Goal: Information Seeking & Learning: Learn about a topic

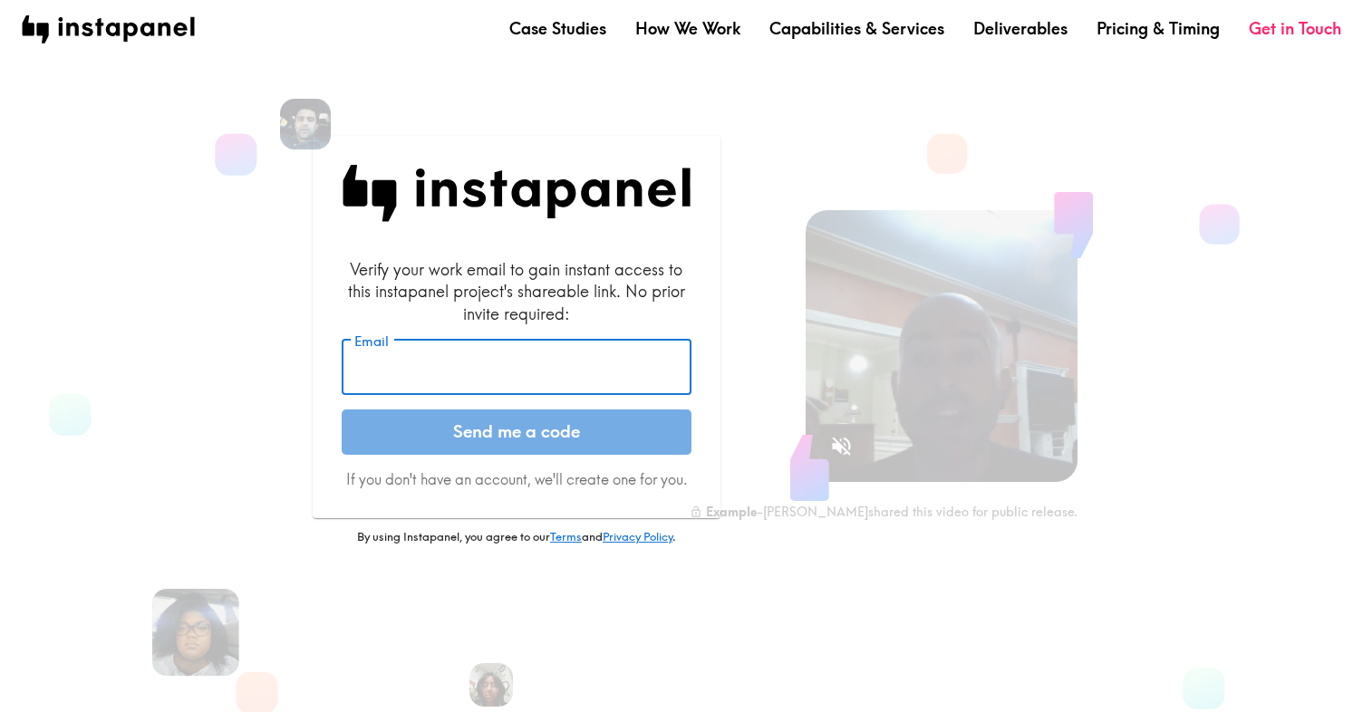
click at [421, 377] on input "Email" at bounding box center [517, 368] width 350 height 56
type input "[EMAIL_ADDRESS][PERSON_NAME][DOMAIN_NAME]"
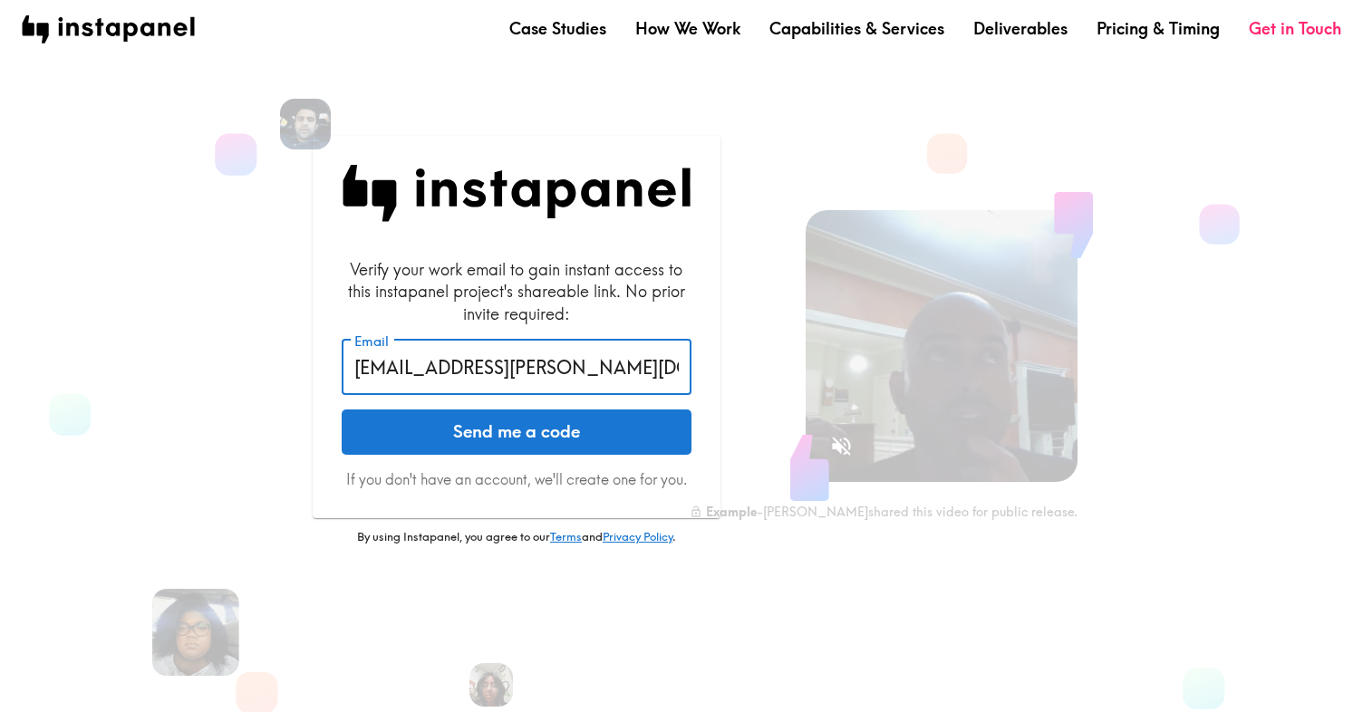
click at [539, 459] on form "Verify your work email to gain instant access to this instapanel project's shar…" at bounding box center [517, 374] width 350 height 232
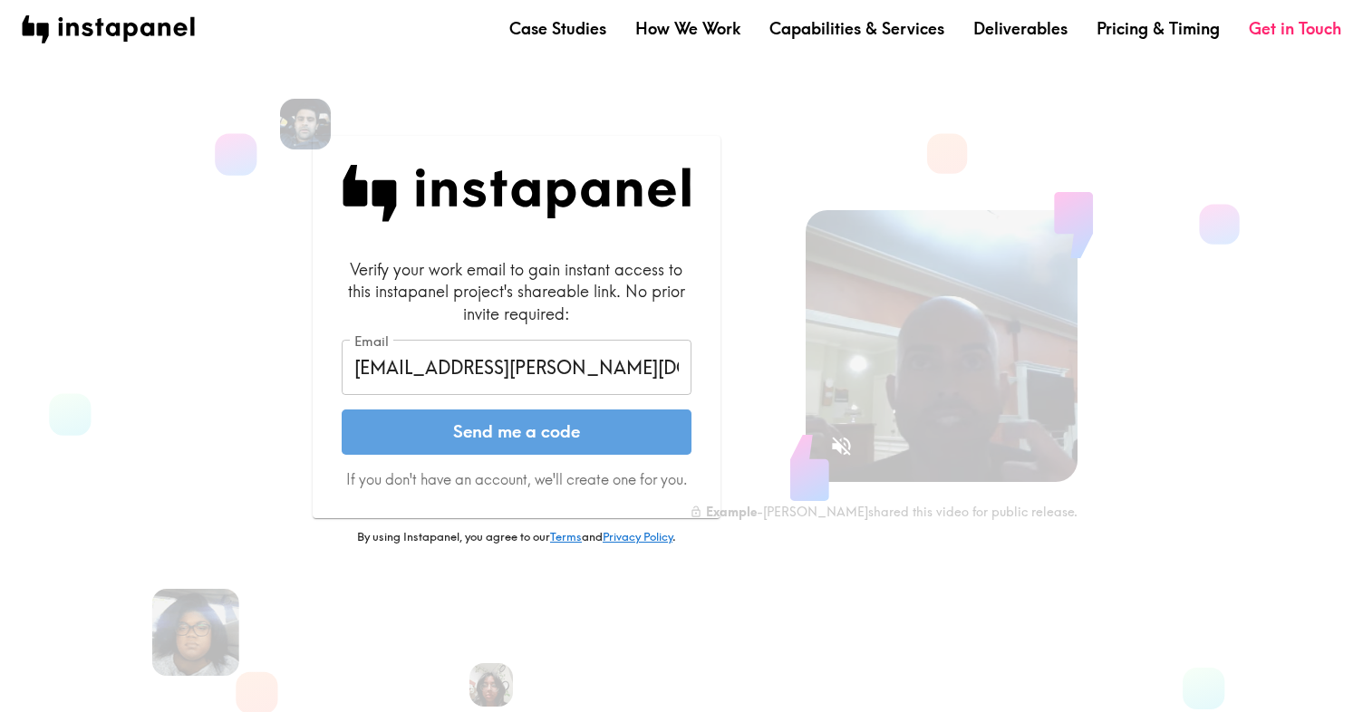
click at [528, 434] on button "Send me a code" at bounding box center [517, 432] width 350 height 45
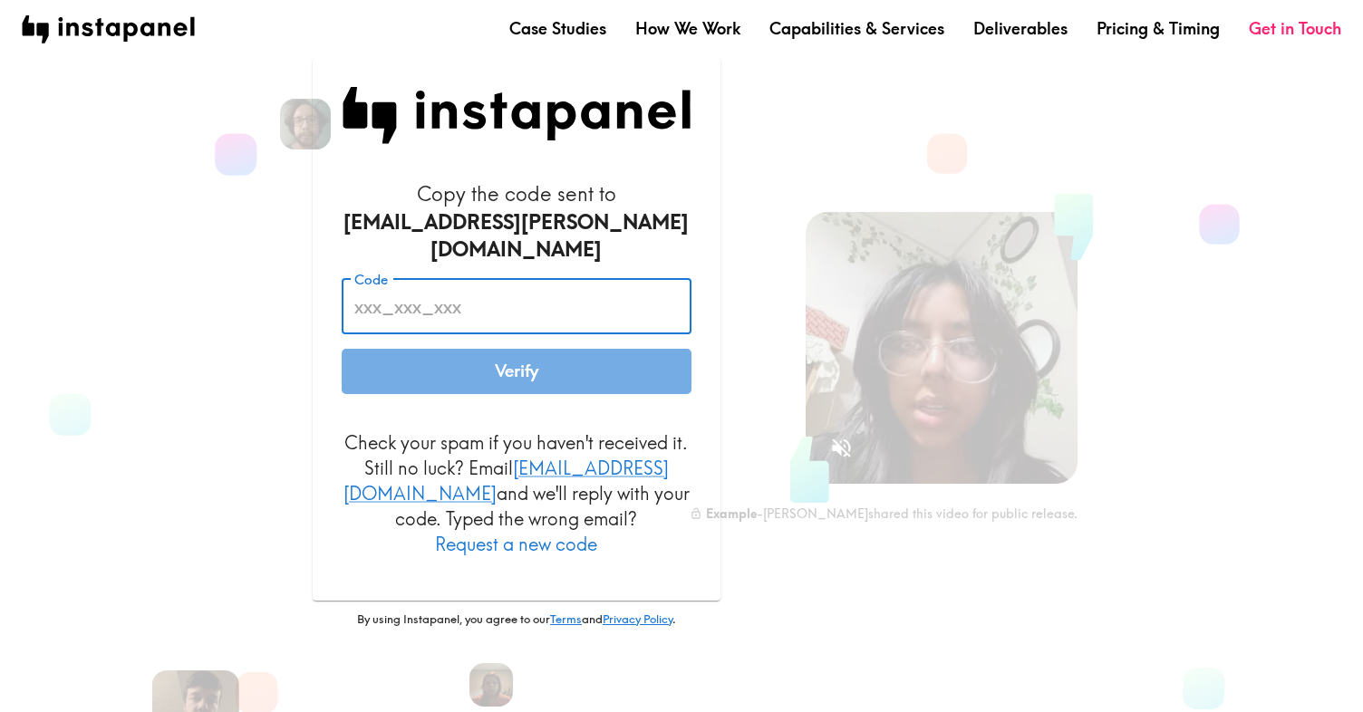
click at [474, 308] on input "Code" at bounding box center [517, 306] width 350 height 56
paste input "uNh_8BE_bHJ"
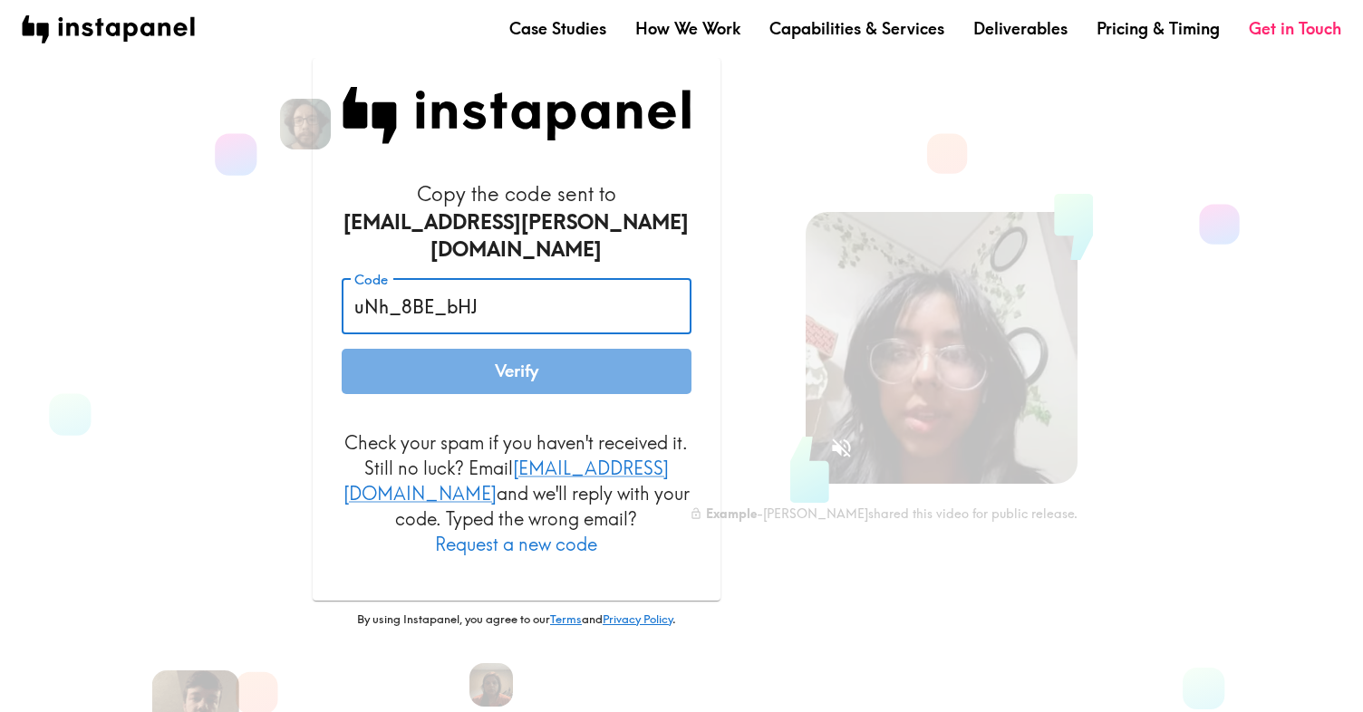
type input "uNh_8BE_bHJ"
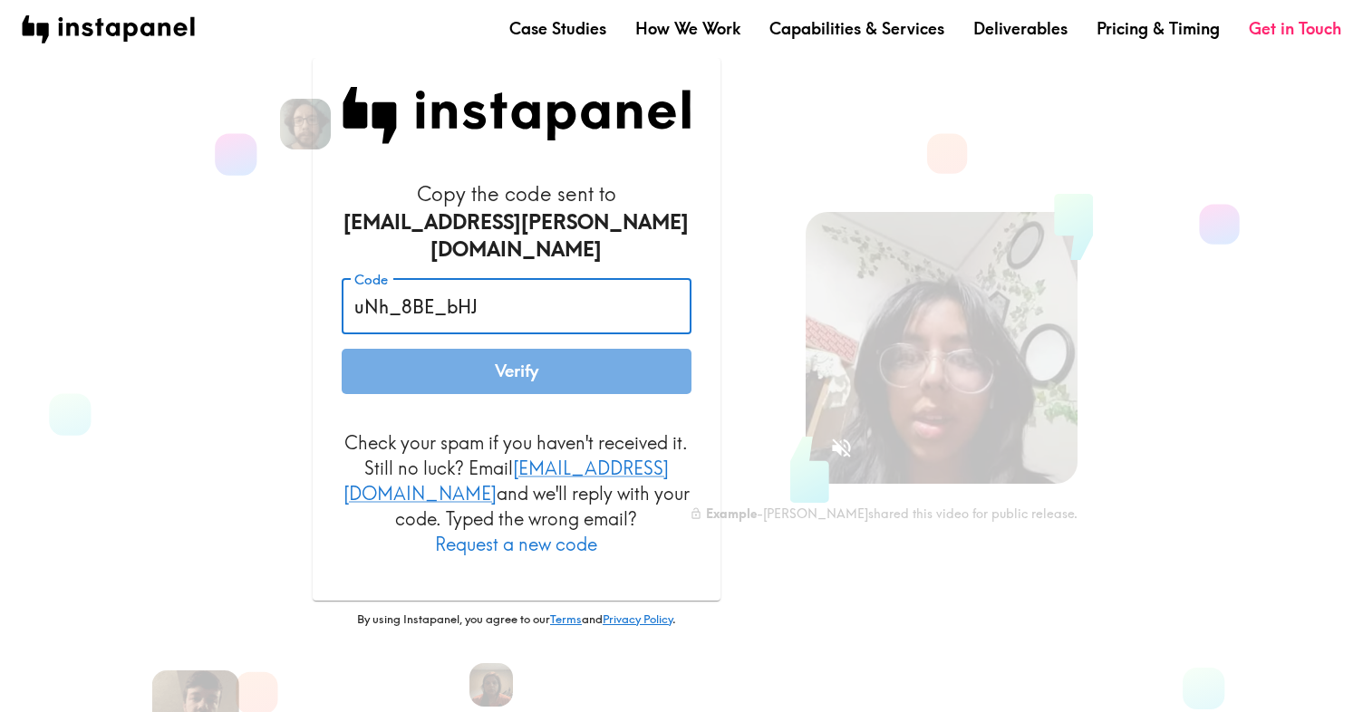
click at [523, 362] on button "Verify" at bounding box center [517, 371] width 350 height 45
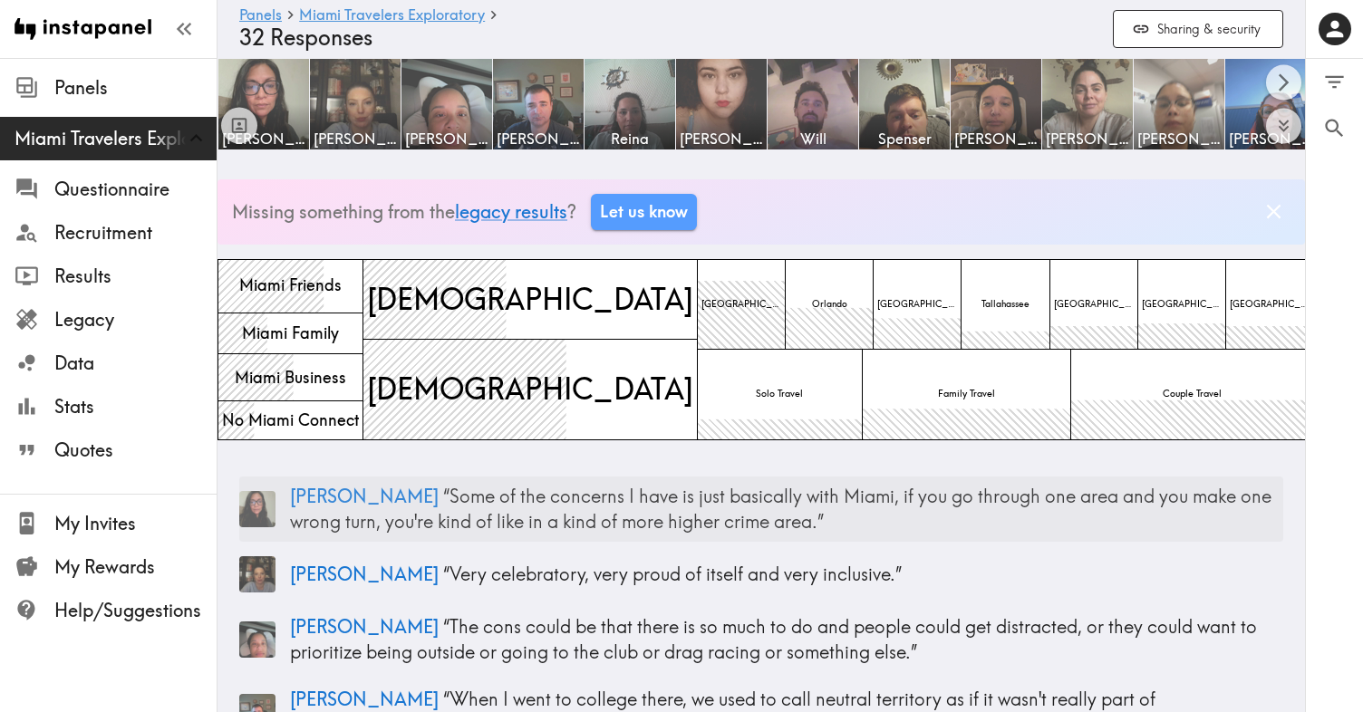
click at [738, 527] on p "[PERSON_NAME] “ Some of the concerns I have is just basically with [GEOGRAPHIC_…" at bounding box center [786, 509] width 993 height 51
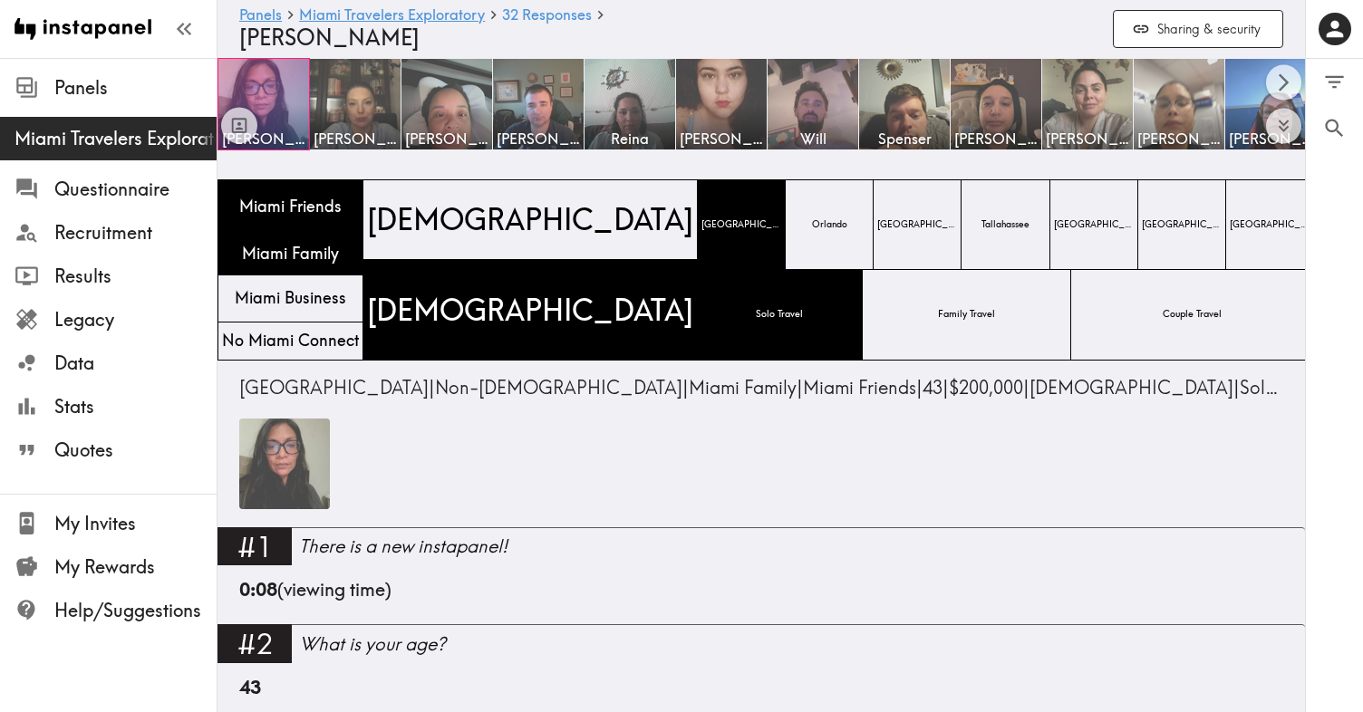
click at [288, 465] on img at bounding box center [284, 464] width 91 height 91
click at [1283, 87] on icon "Scroll right" at bounding box center [1284, 81] width 10 height 17
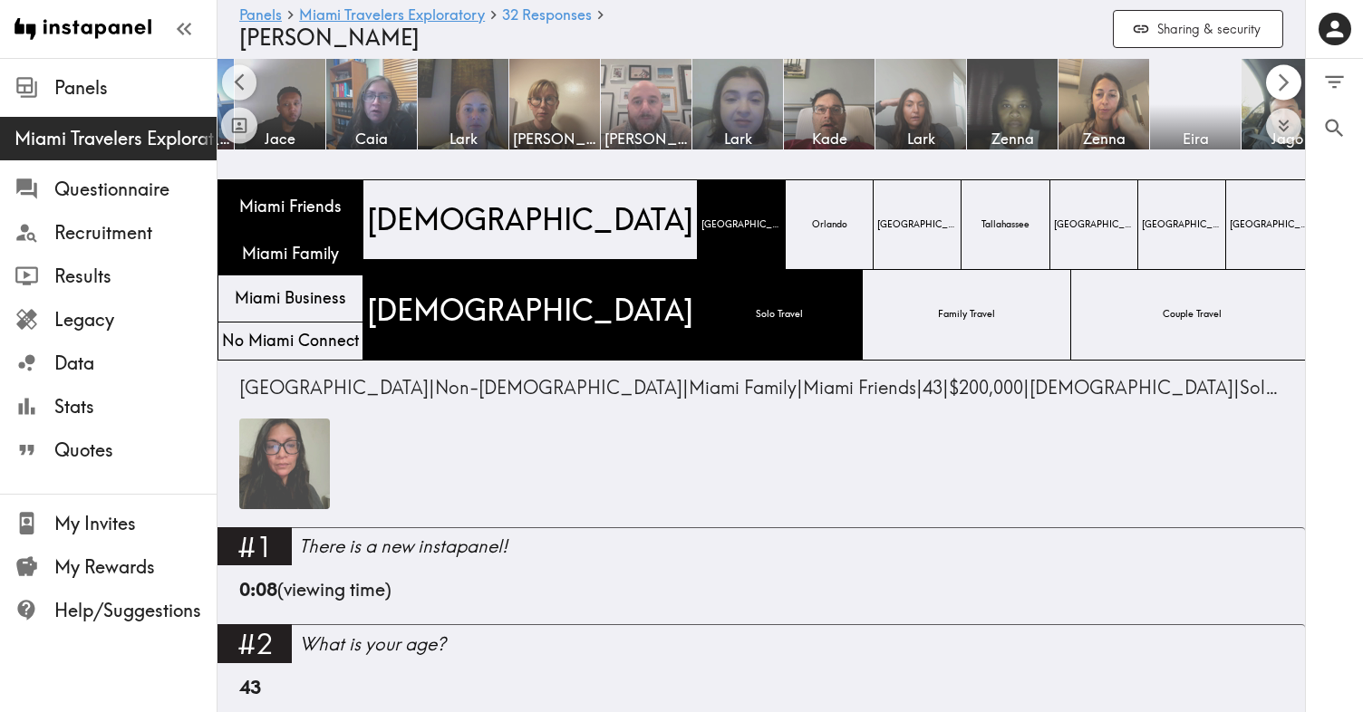
scroll to position [0, 1087]
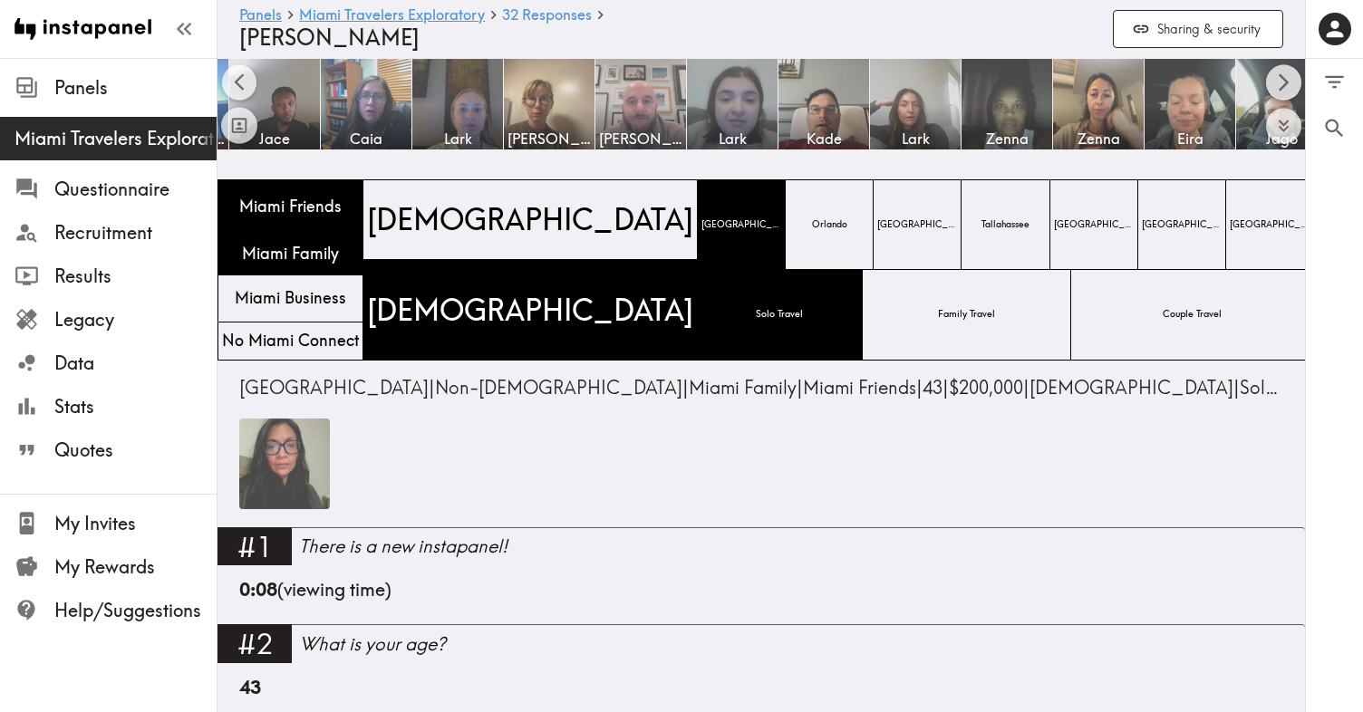
click at [1283, 87] on icon "Scroll right" at bounding box center [1284, 81] width 10 height 17
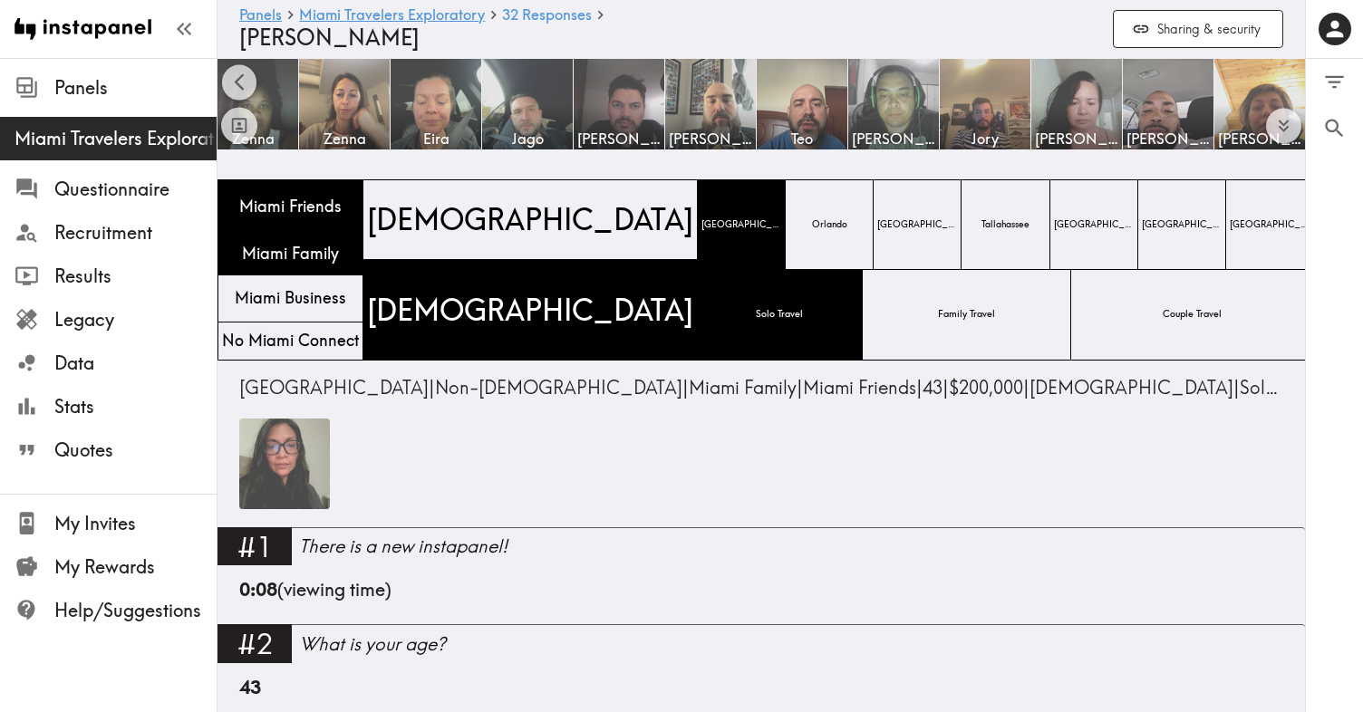
scroll to position [0, 1842]
click at [447, 107] on img at bounding box center [435, 104] width 95 height 95
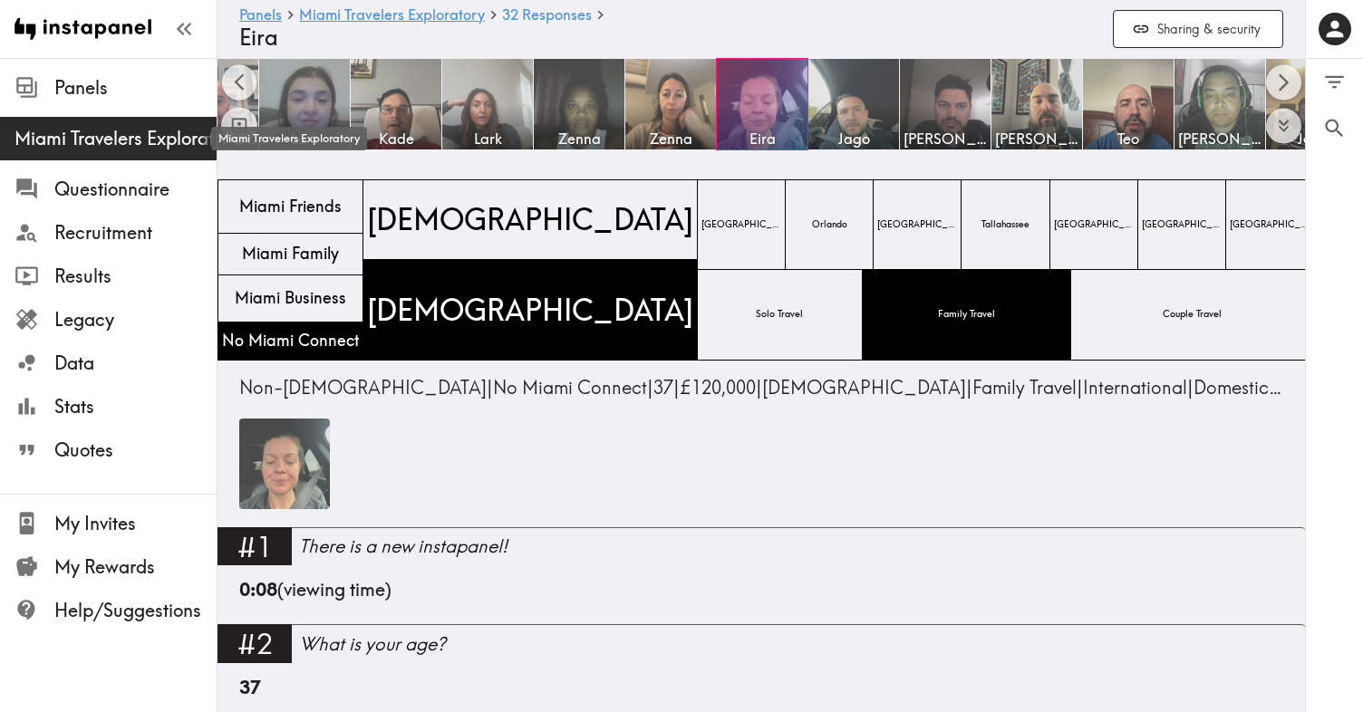
click at [94, 130] on span "Miami Travelers Exploratory" at bounding box center [115, 138] width 202 height 25
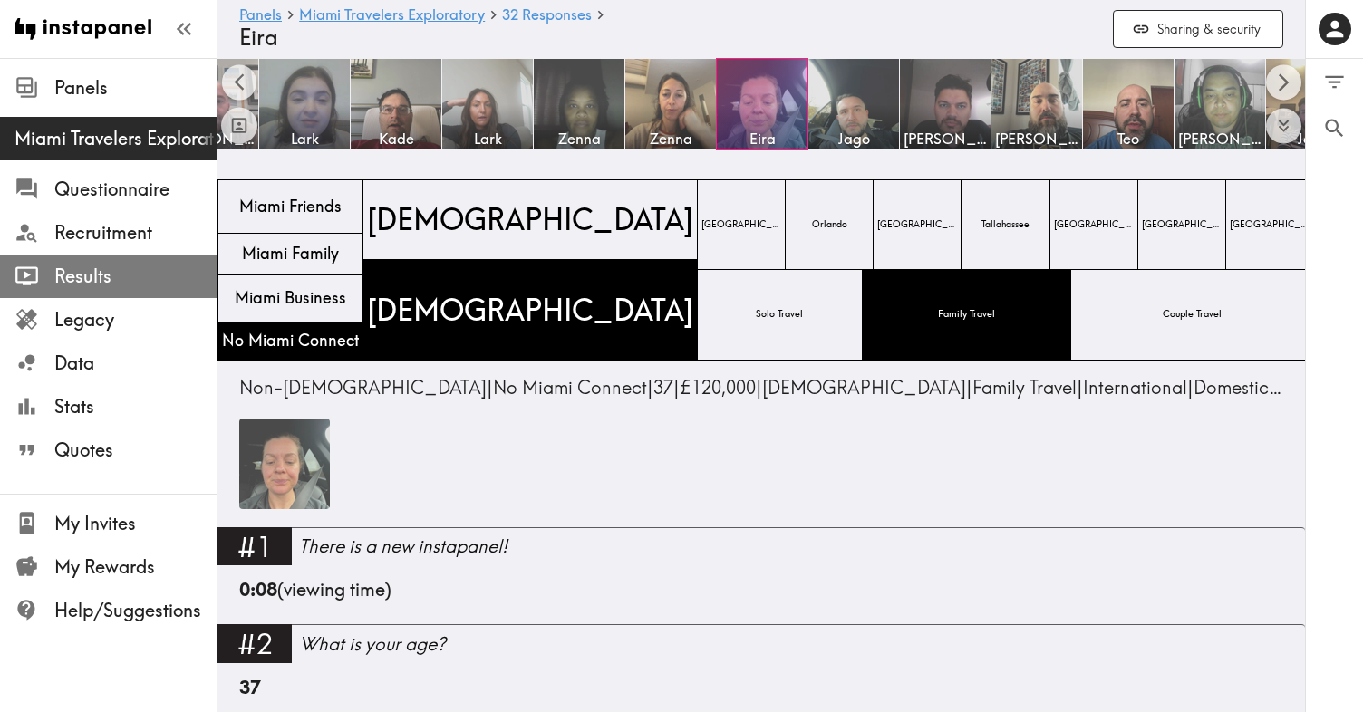
click at [93, 277] on span "Results" at bounding box center [135, 276] width 162 height 25
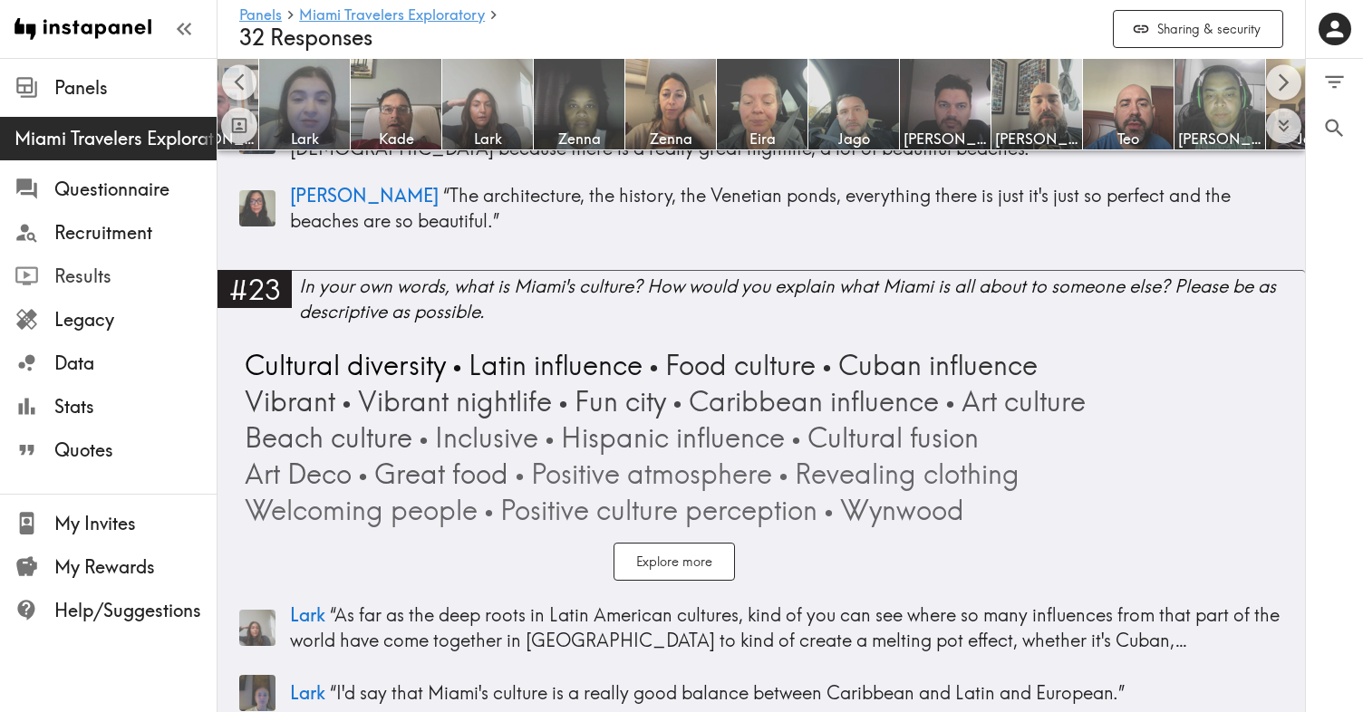
scroll to position [8276, 0]
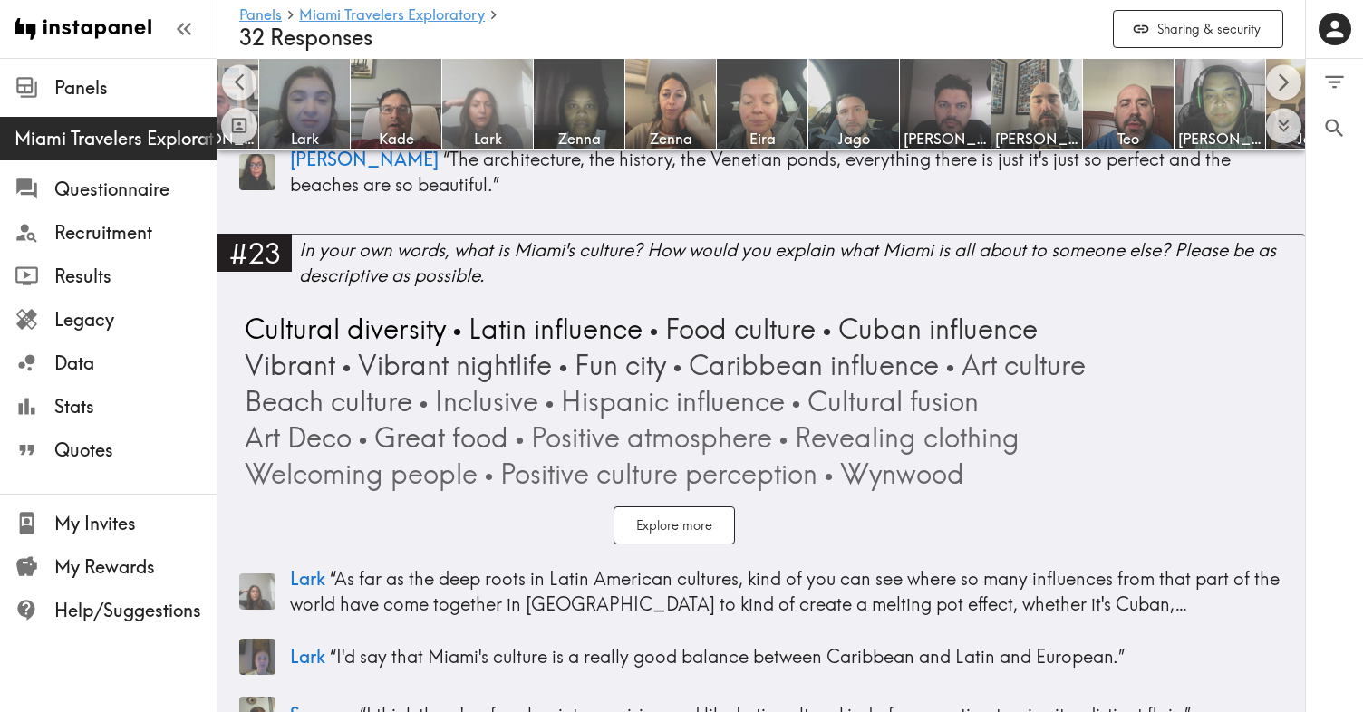
click at [470, 92] on img at bounding box center [487, 104] width 95 height 95
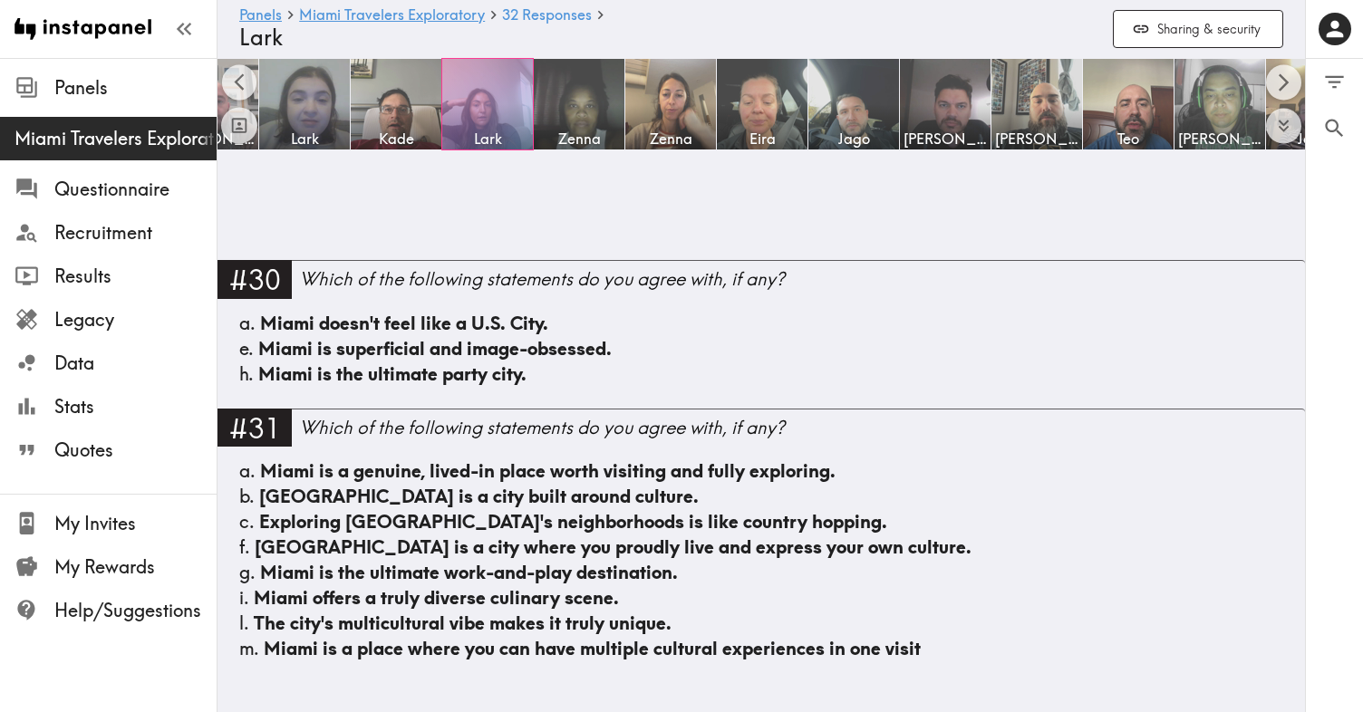
click at [470, 92] on div "Lark" at bounding box center [487, 104] width 91 height 91
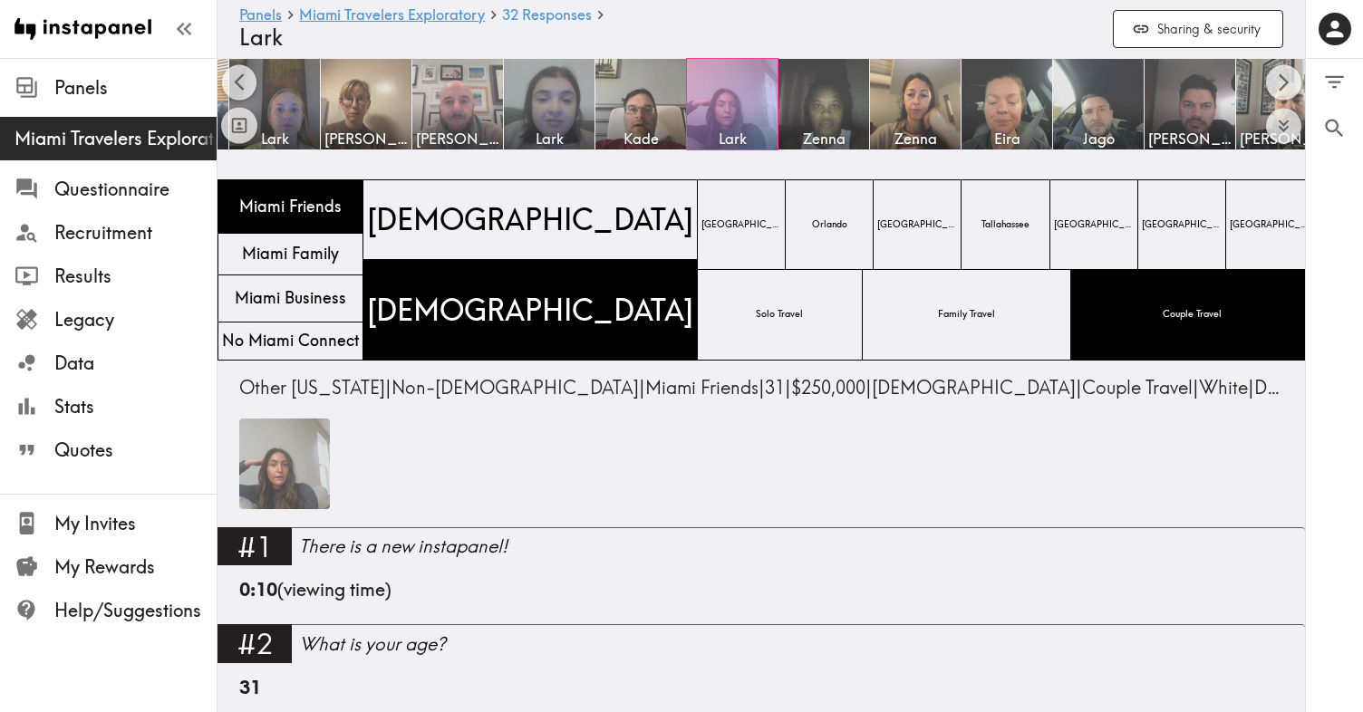
scroll to position [0, 1241]
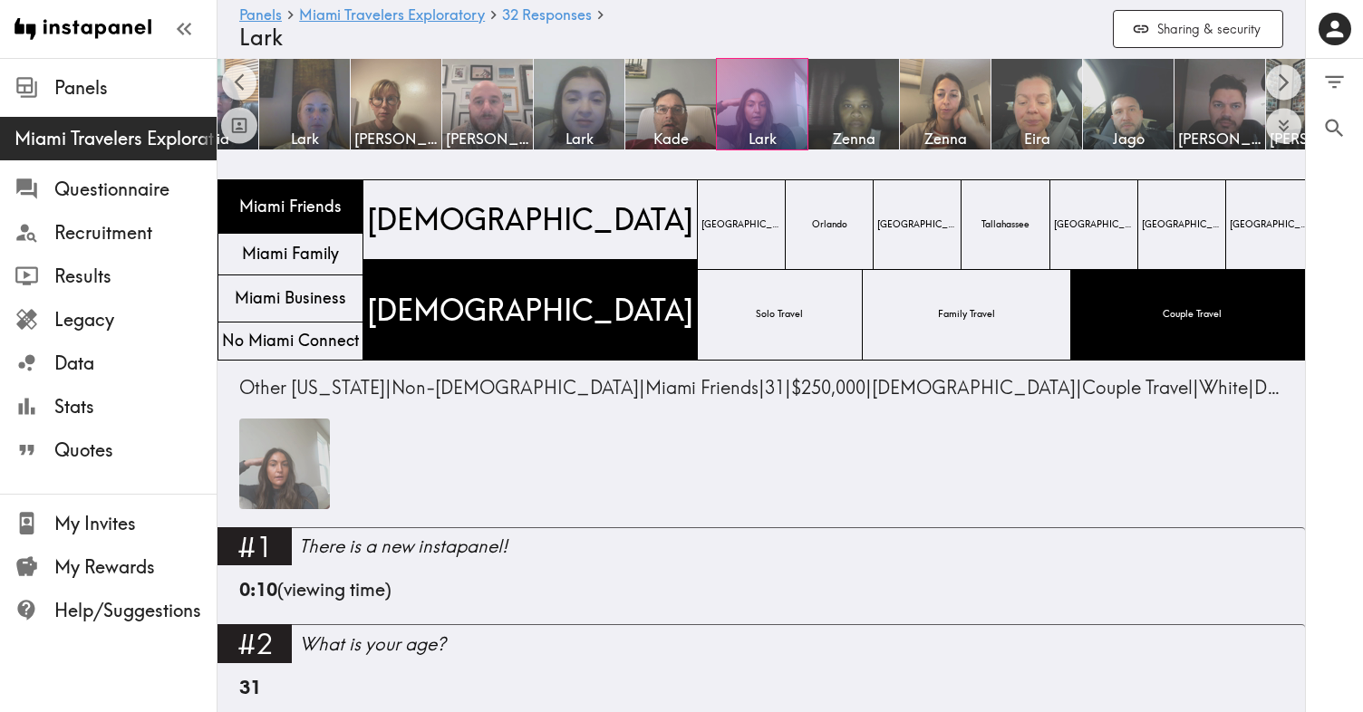
click at [270, 474] on img at bounding box center [284, 464] width 91 height 91
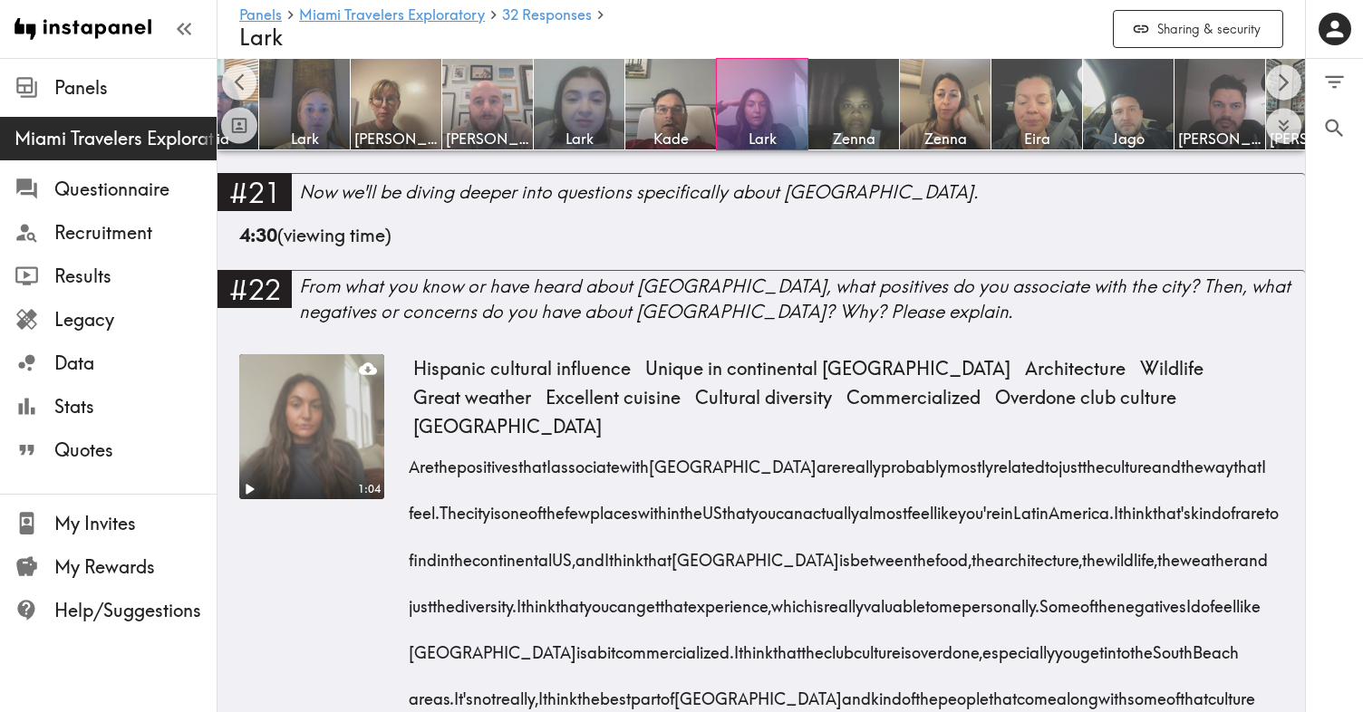
scroll to position [2807, 0]
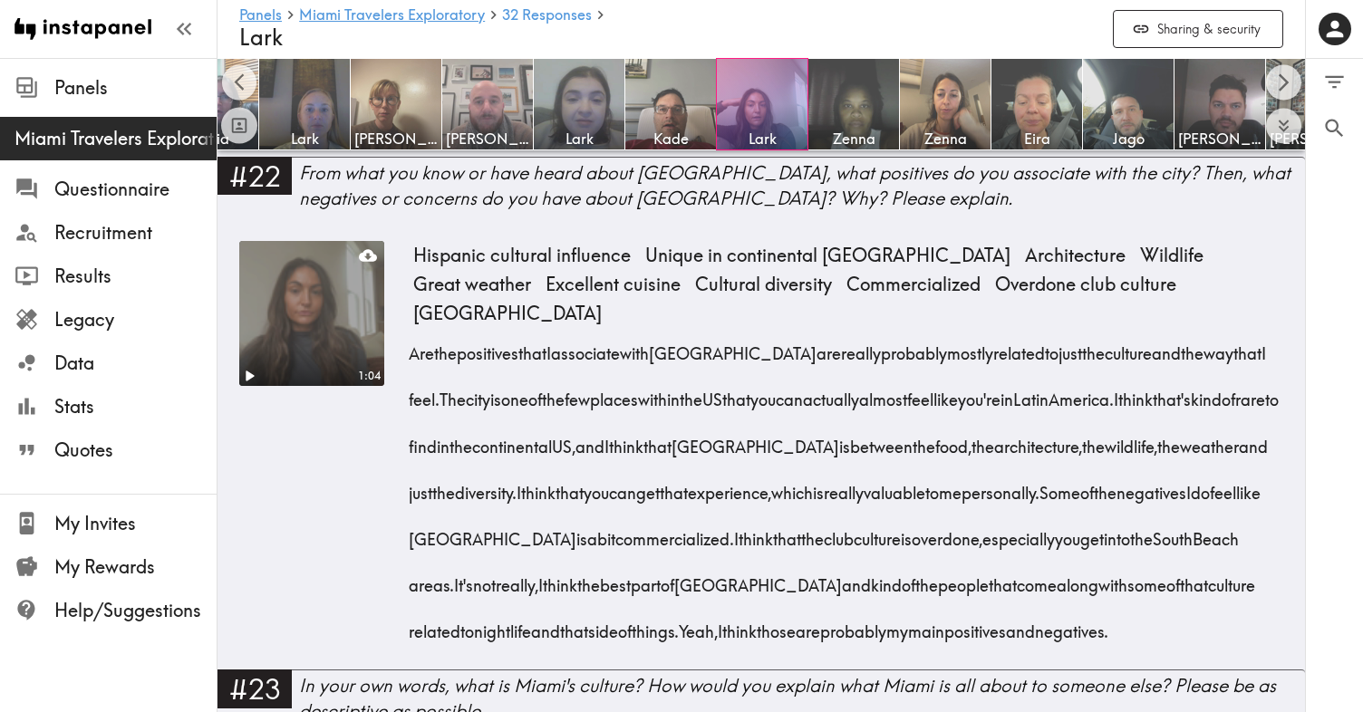
click at [277, 338] on video at bounding box center [312, 313] width 152 height 152
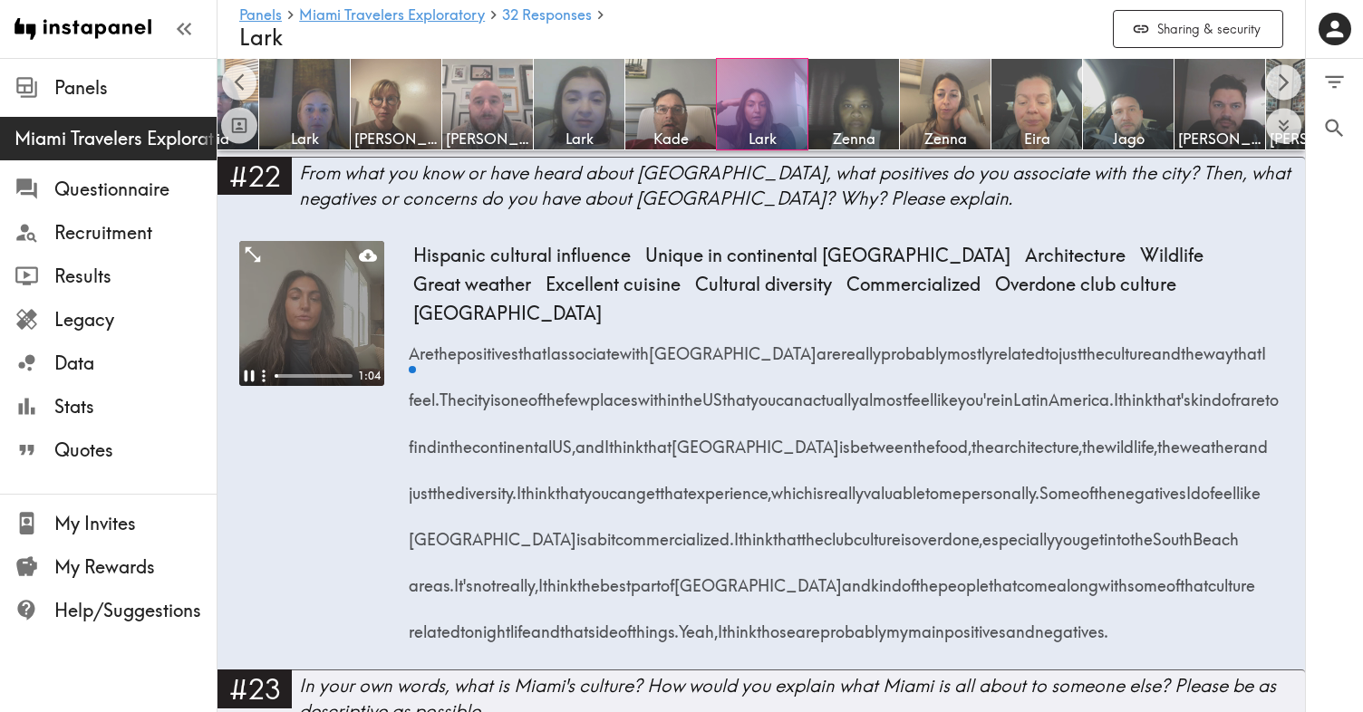
click at [277, 338] on video at bounding box center [311, 313] width 145 height 145
click at [250, 375] on icon "Play" at bounding box center [251, 376] width 10 height 13
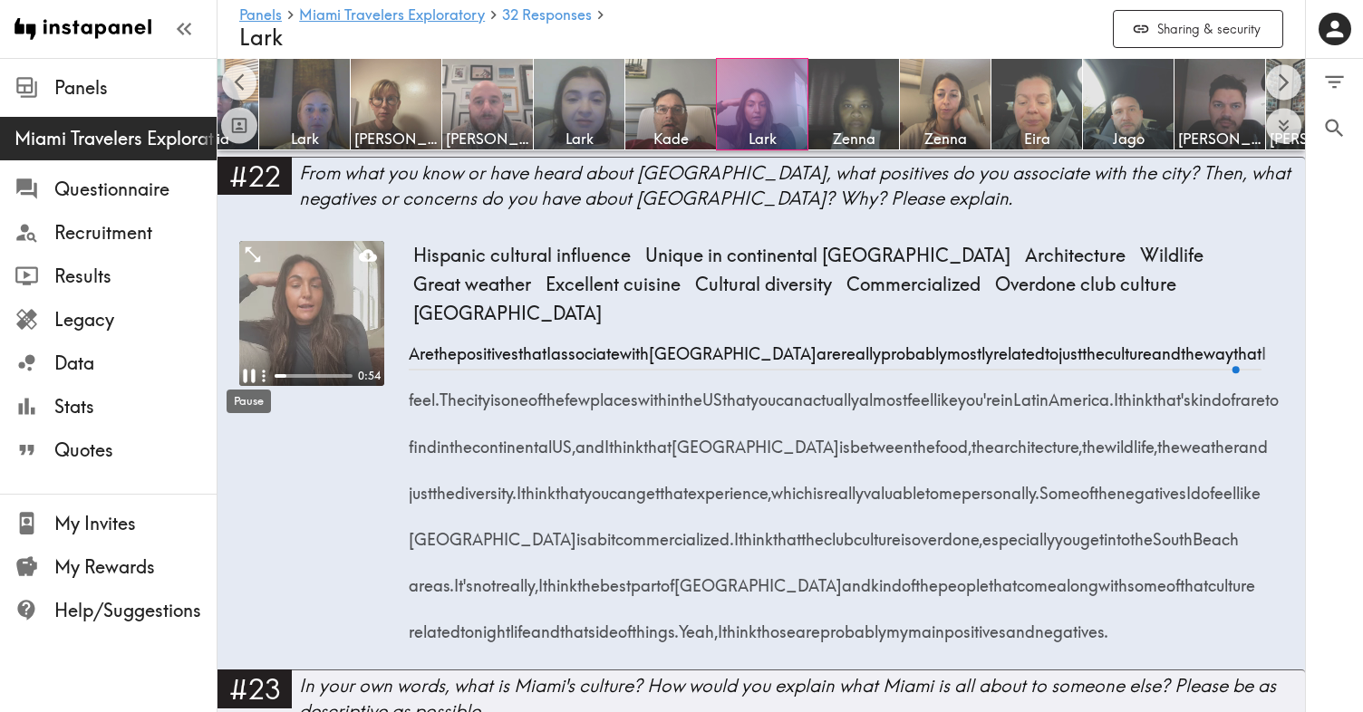
click at [250, 380] on div "Pause" at bounding box center [249, 396] width 48 height 38
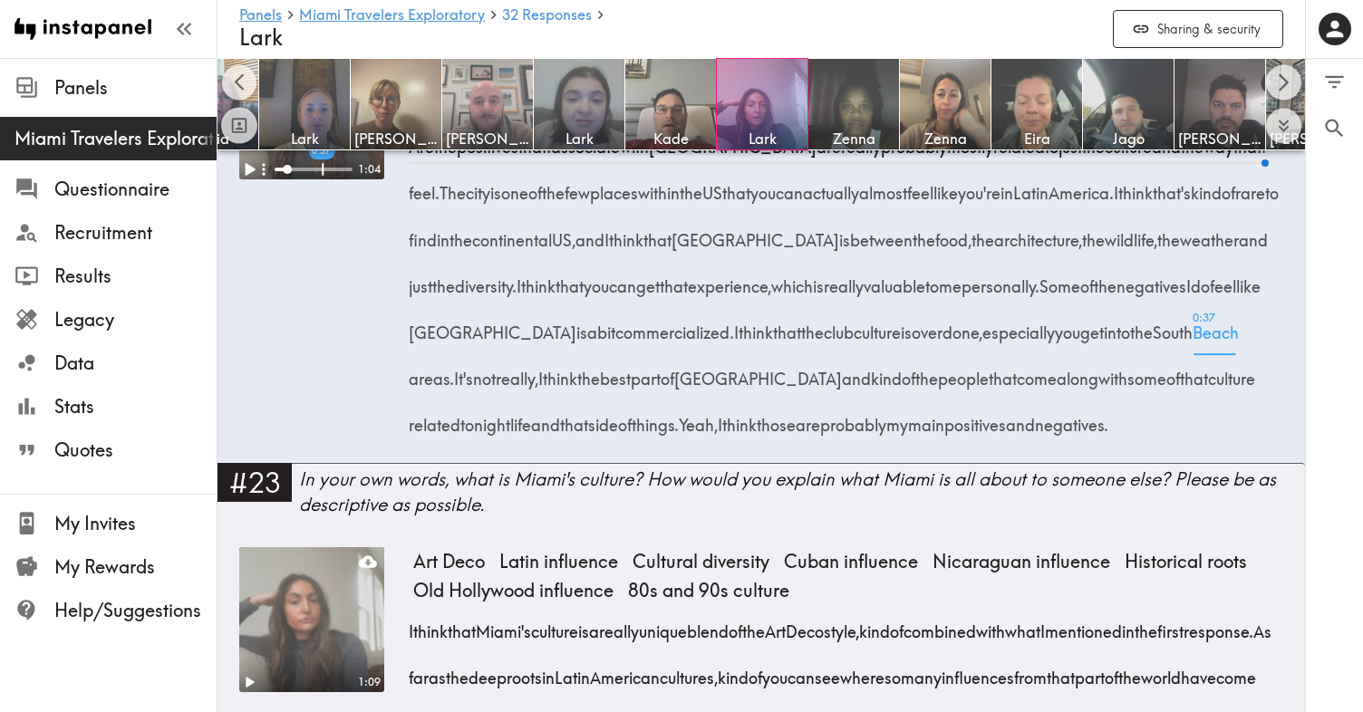
scroll to position [3016, 0]
click at [1210, 302] on span "0:31 feel" at bounding box center [1223, 279] width 26 height 46
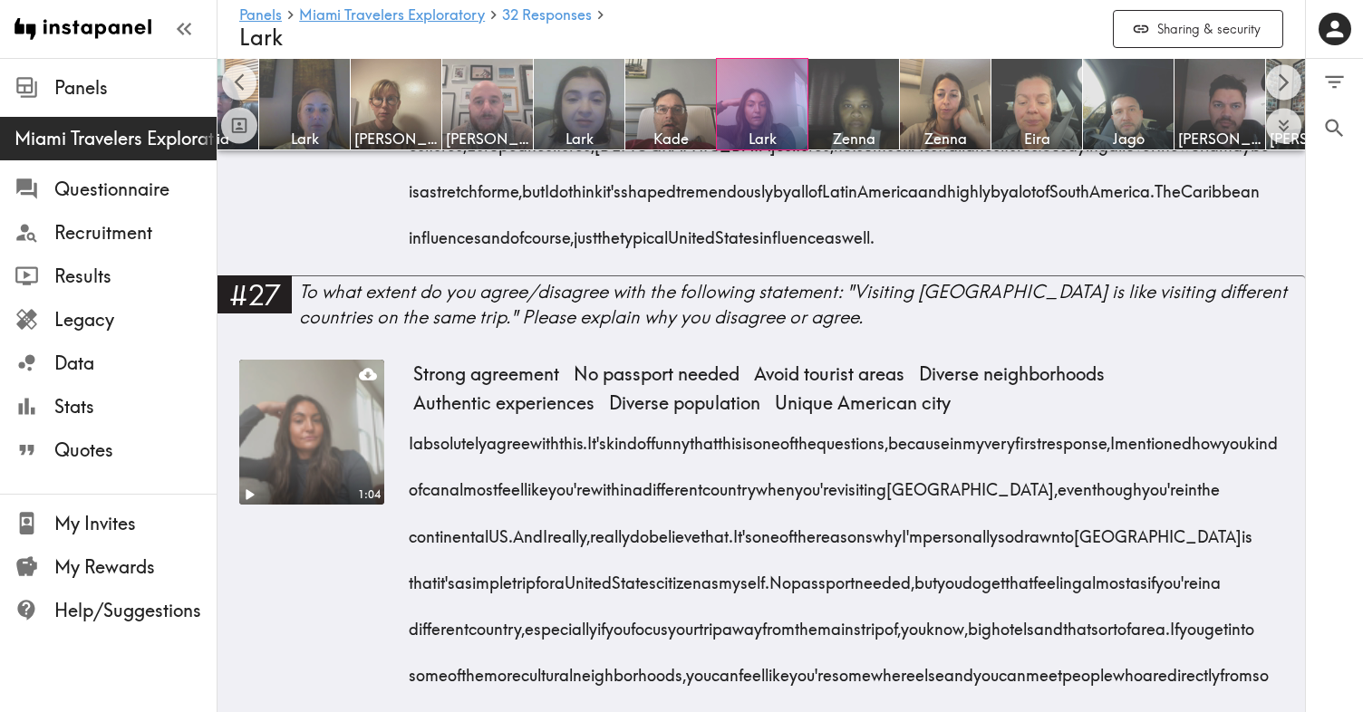
scroll to position [4949, 0]
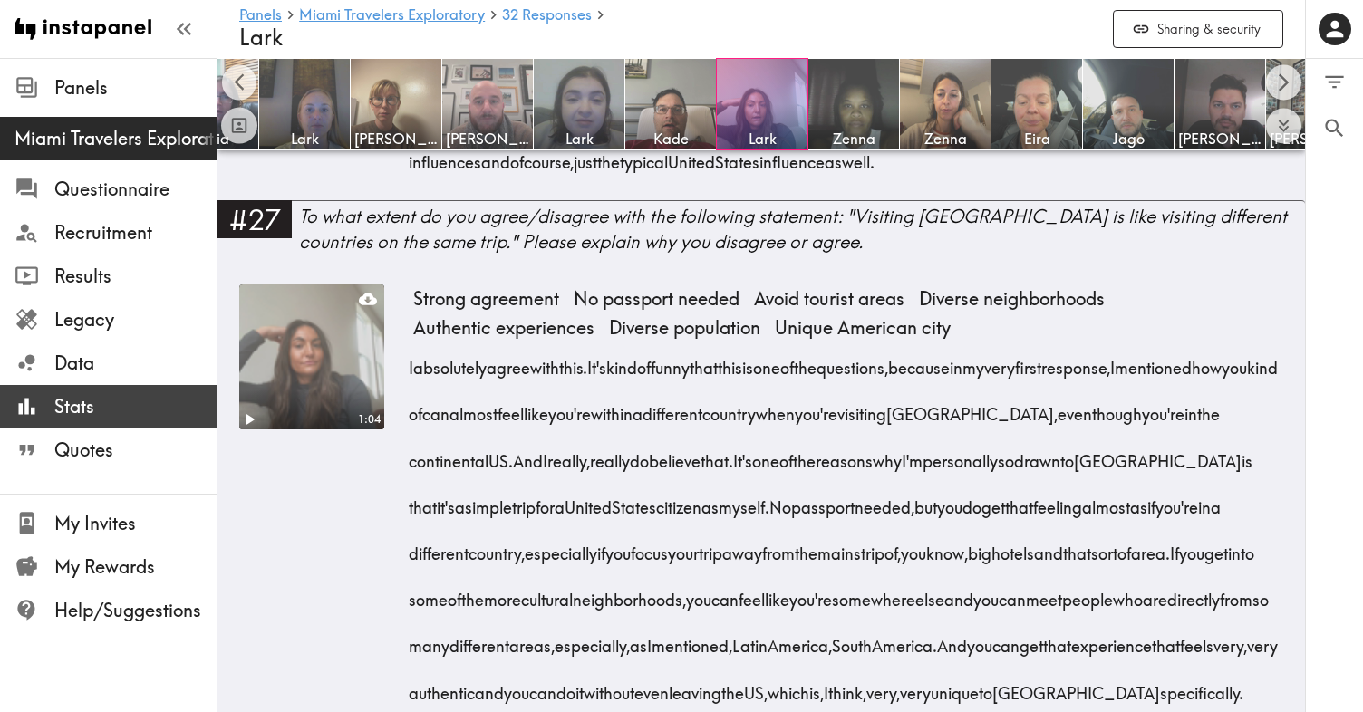
click at [72, 407] on span "Stats" at bounding box center [135, 406] width 162 height 25
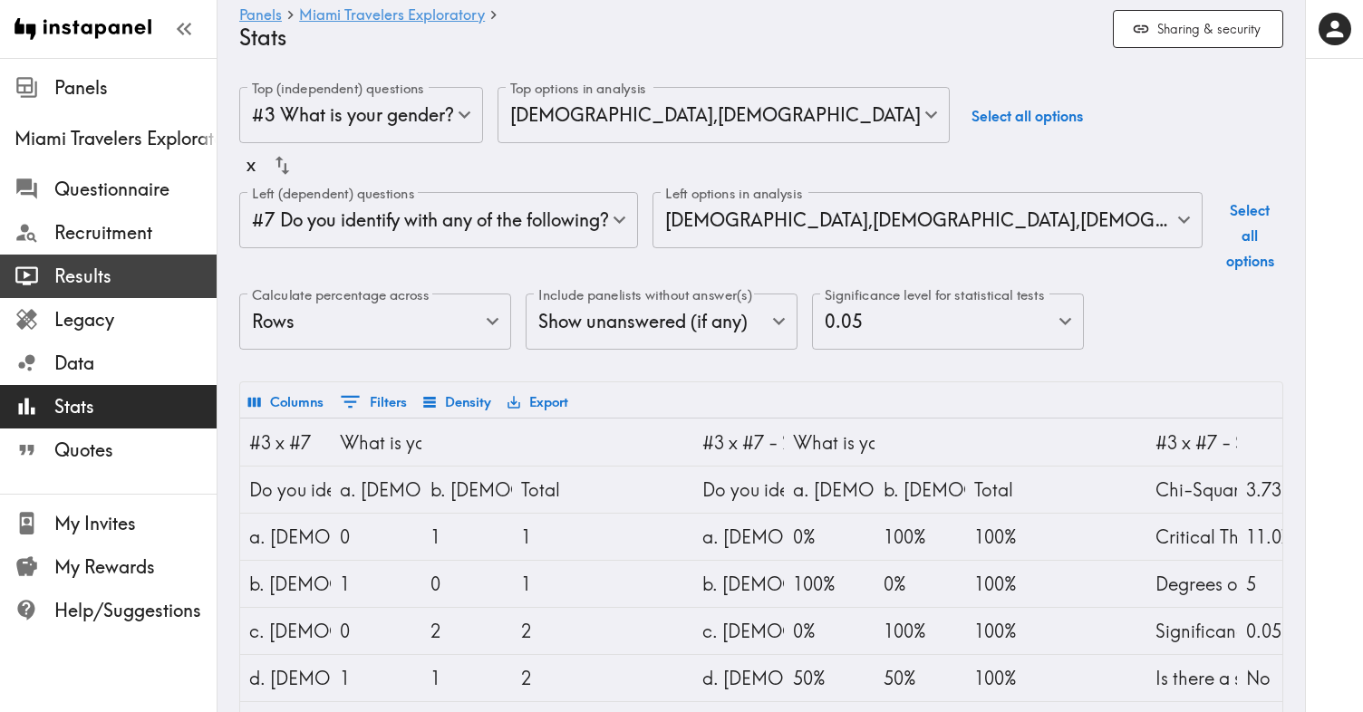
click at [92, 284] on span "Results" at bounding box center [135, 276] width 162 height 25
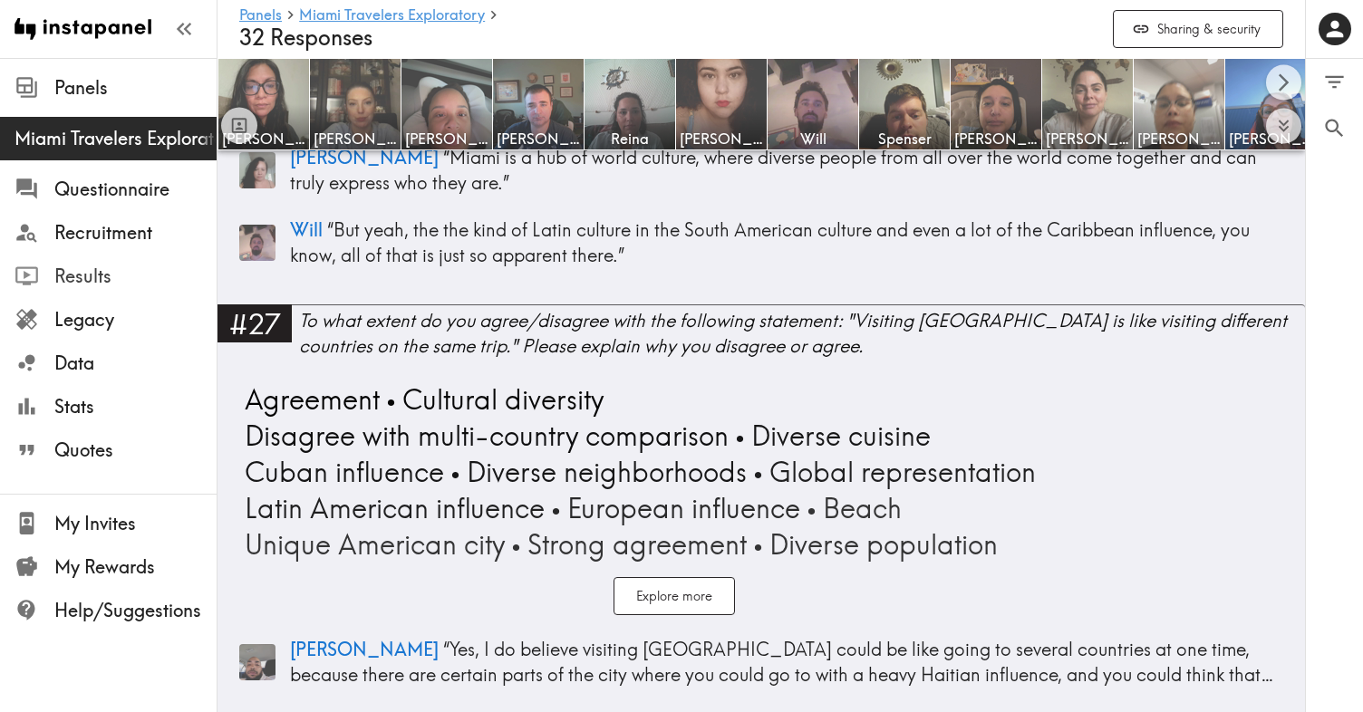
scroll to position [10783, 0]
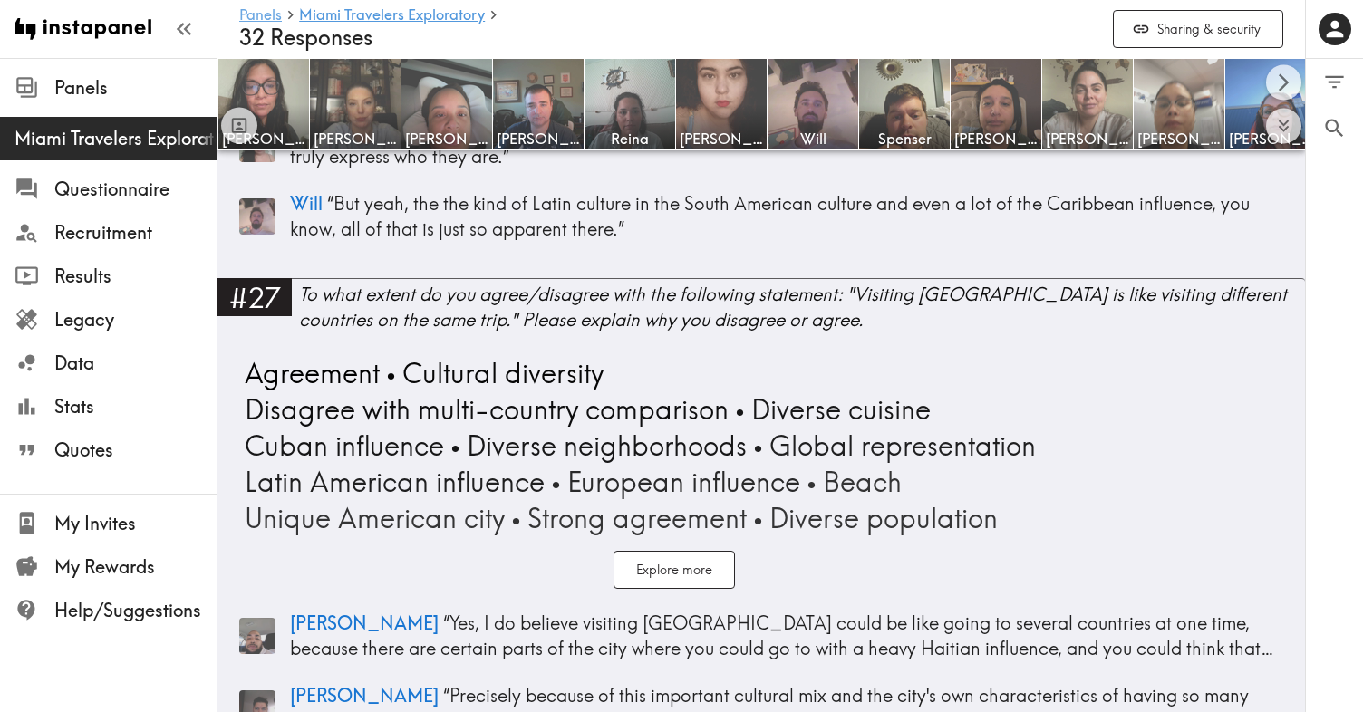
click at [258, 14] on link "Panels" at bounding box center [260, 15] width 43 height 17
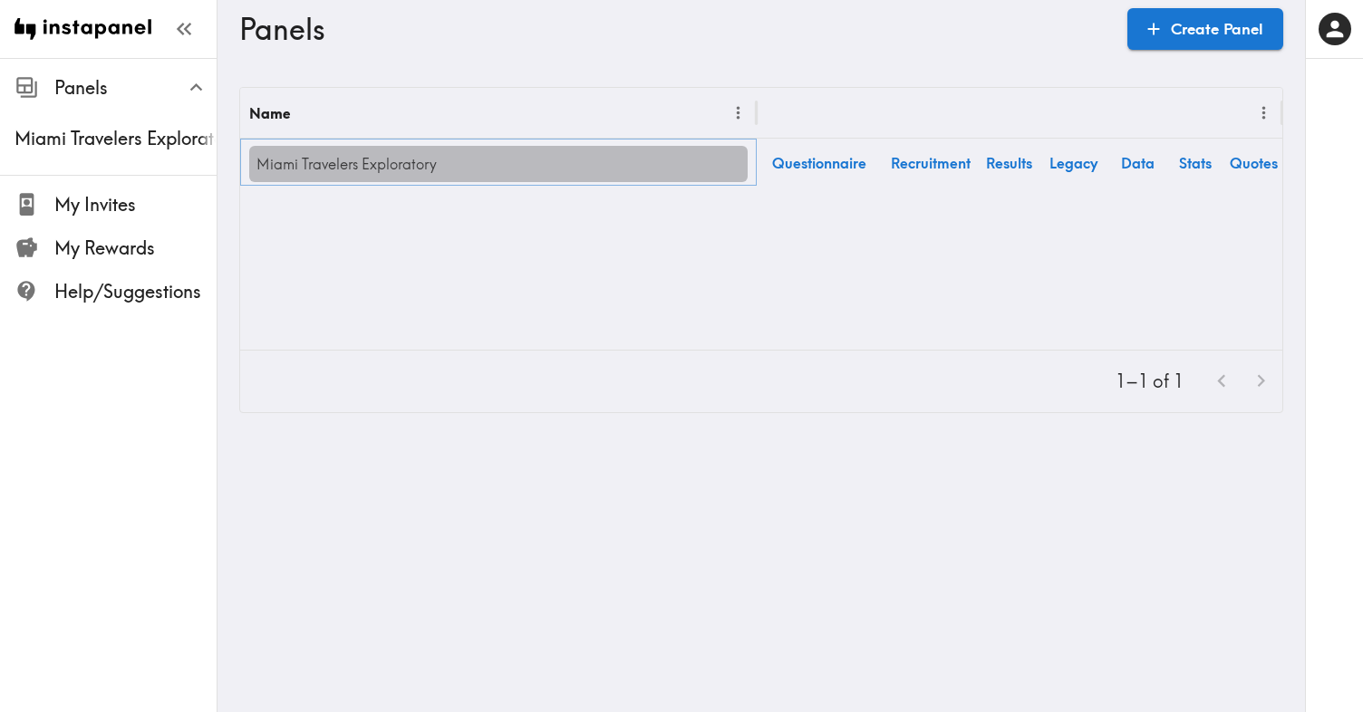
click at [354, 165] on link "Miami Travelers Exploratory" at bounding box center [498, 164] width 498 height 36
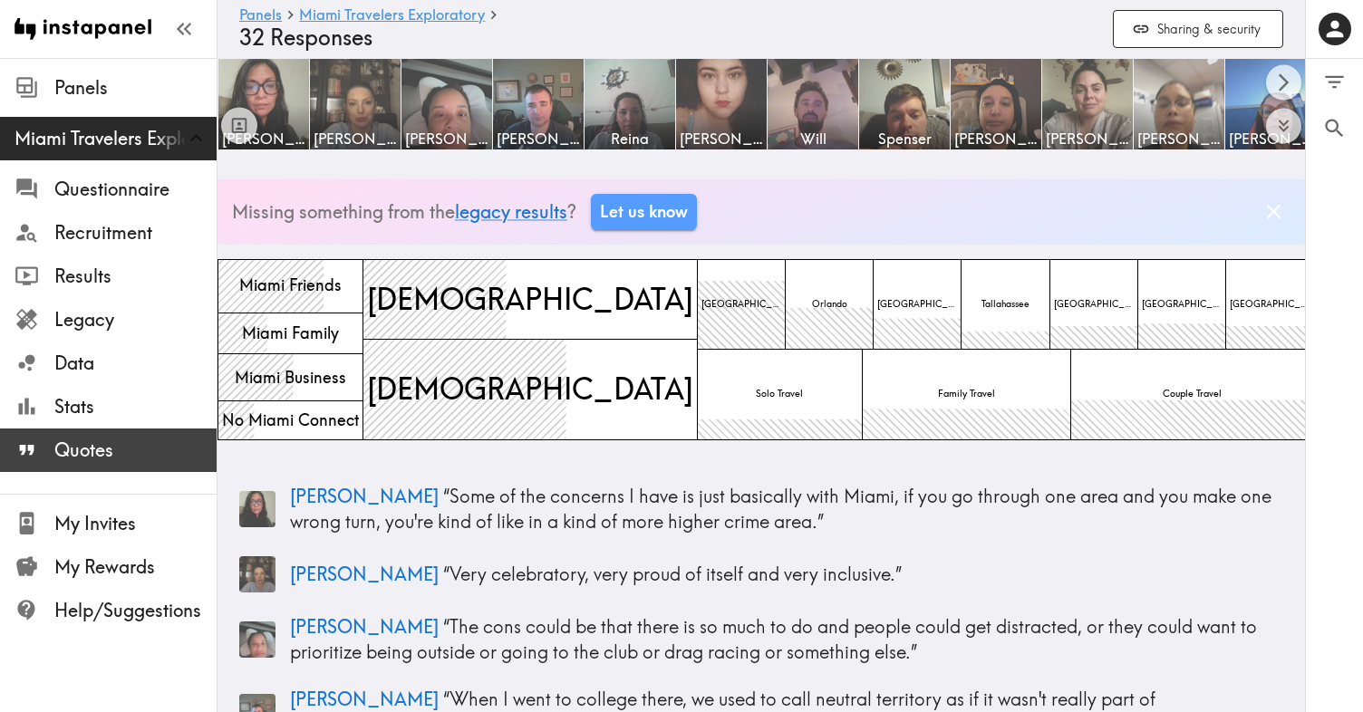
click at [99, 455] on span "Quotes" at bounding box center [135, 450] width 162 height 25
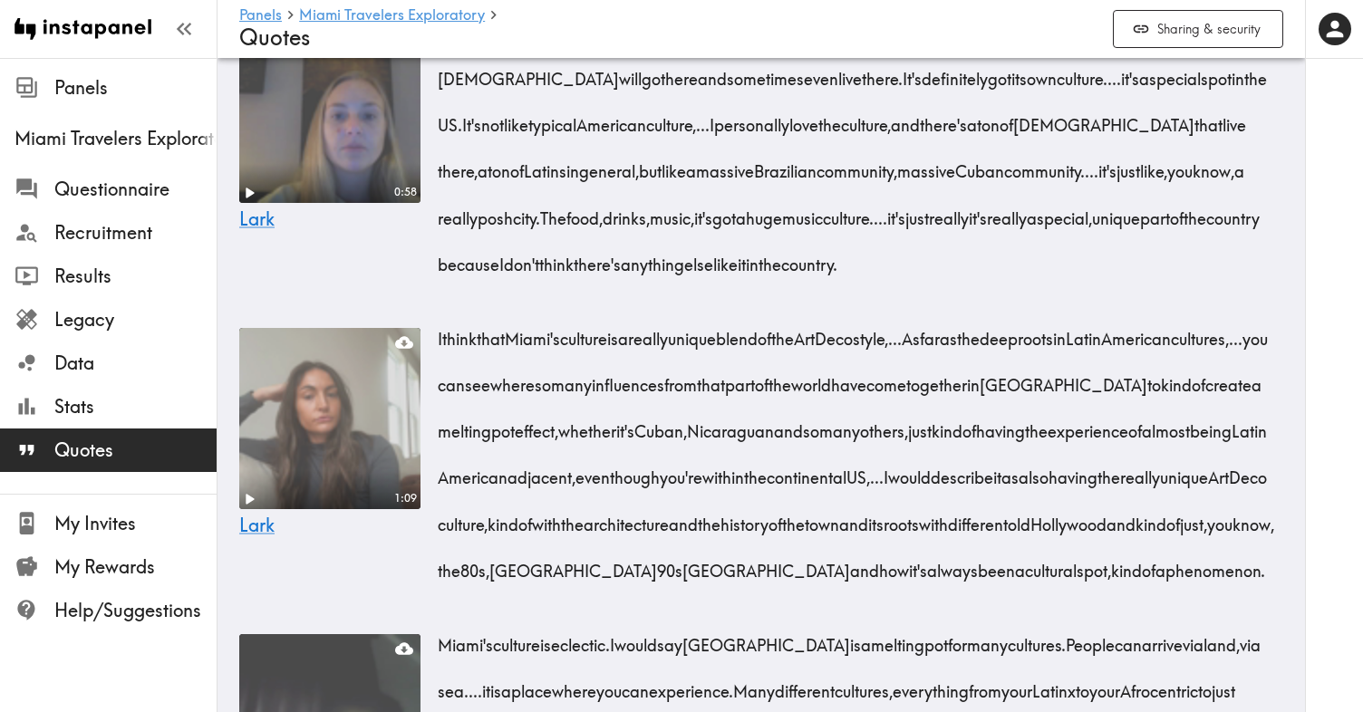
scroll to position [1222, 0]
